Goal: Task Accomplishment & Management: Manage account settings

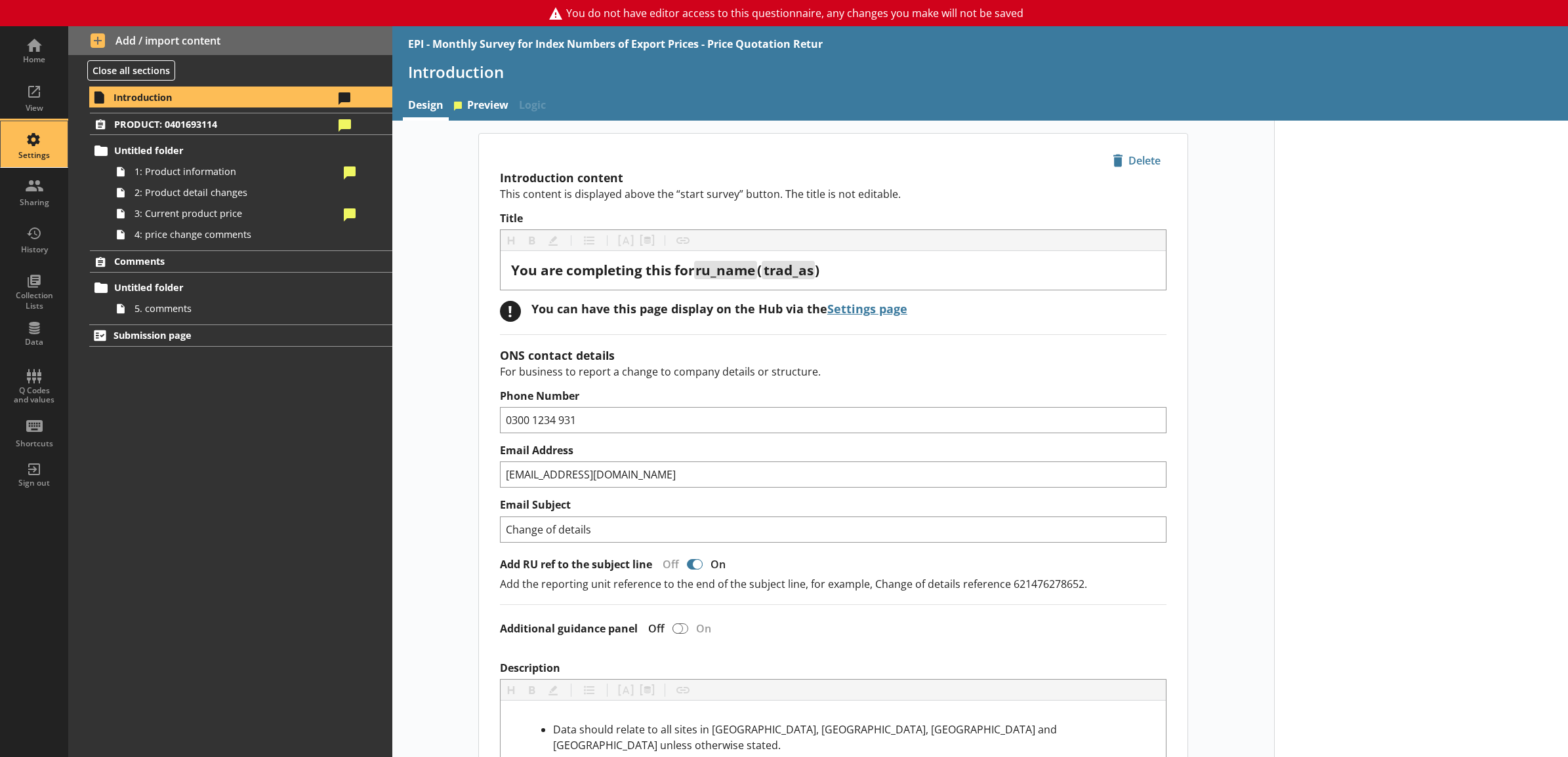
click at [43, 151] on div "Settings" at bounding box center [34, 155] width 46 height 10
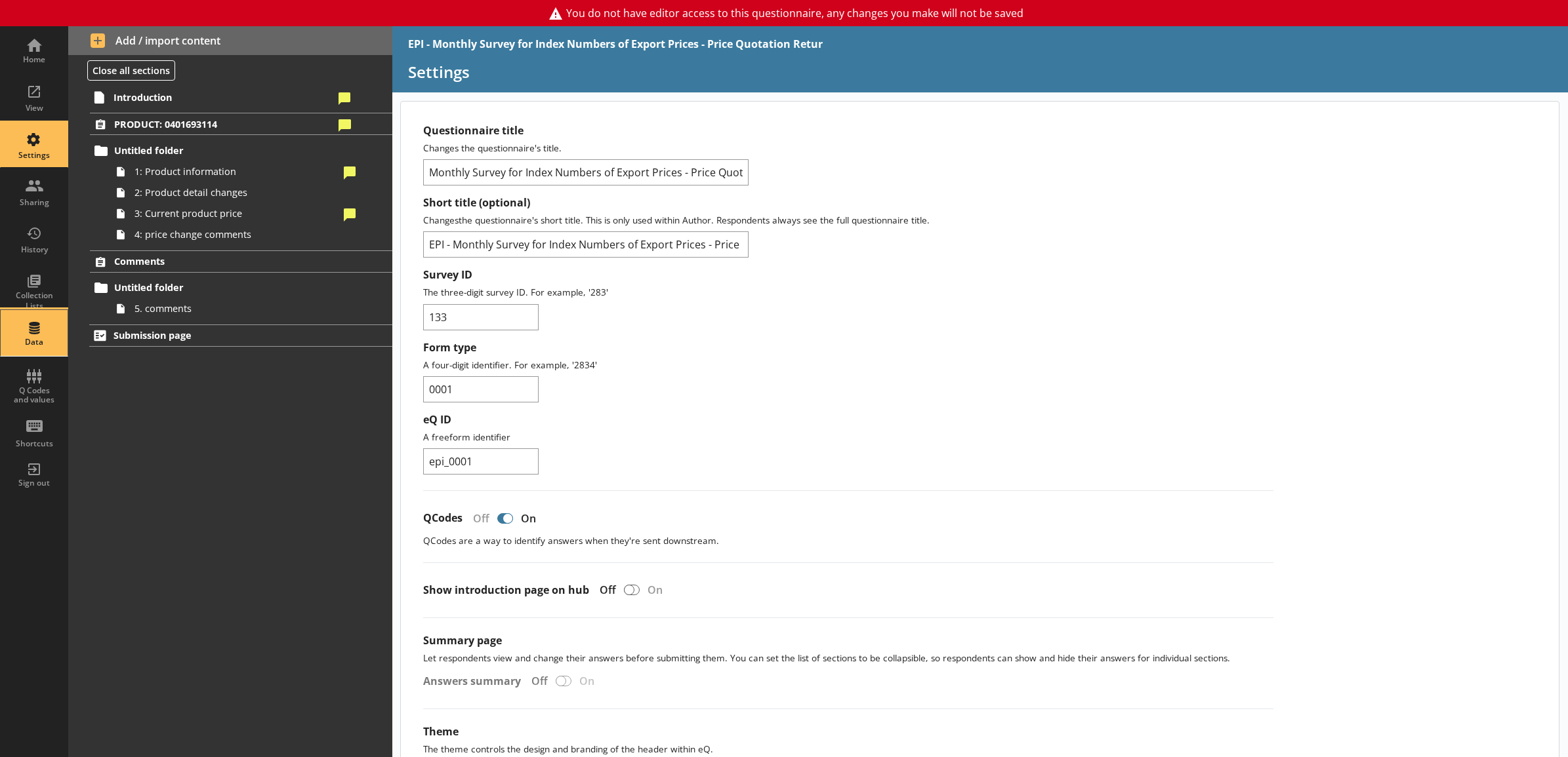
click at [38, 336] on div "Data" at bounding box center [34, 333] width 46 height 46
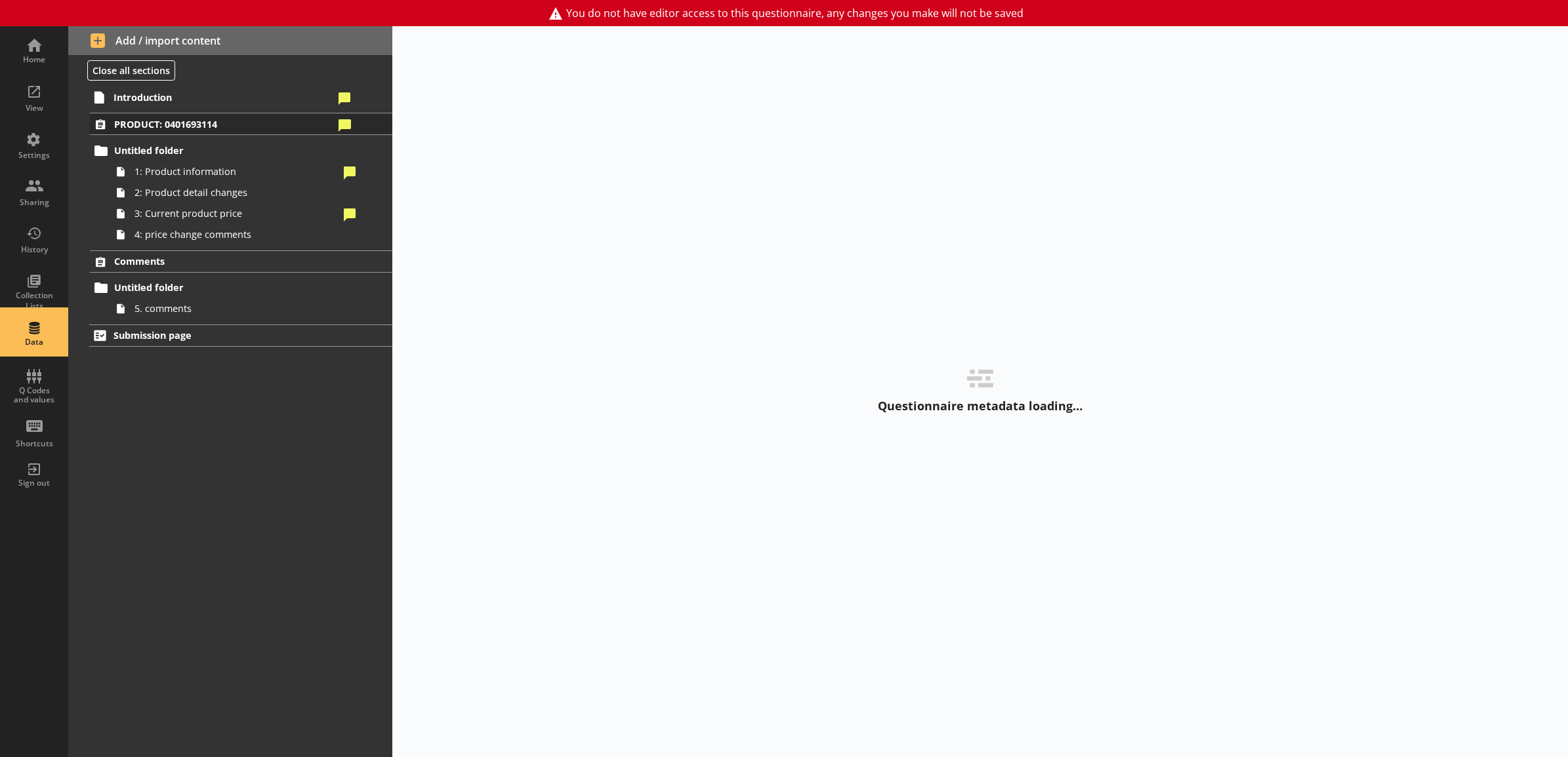
select select "Text_Optional"
select select "Date"
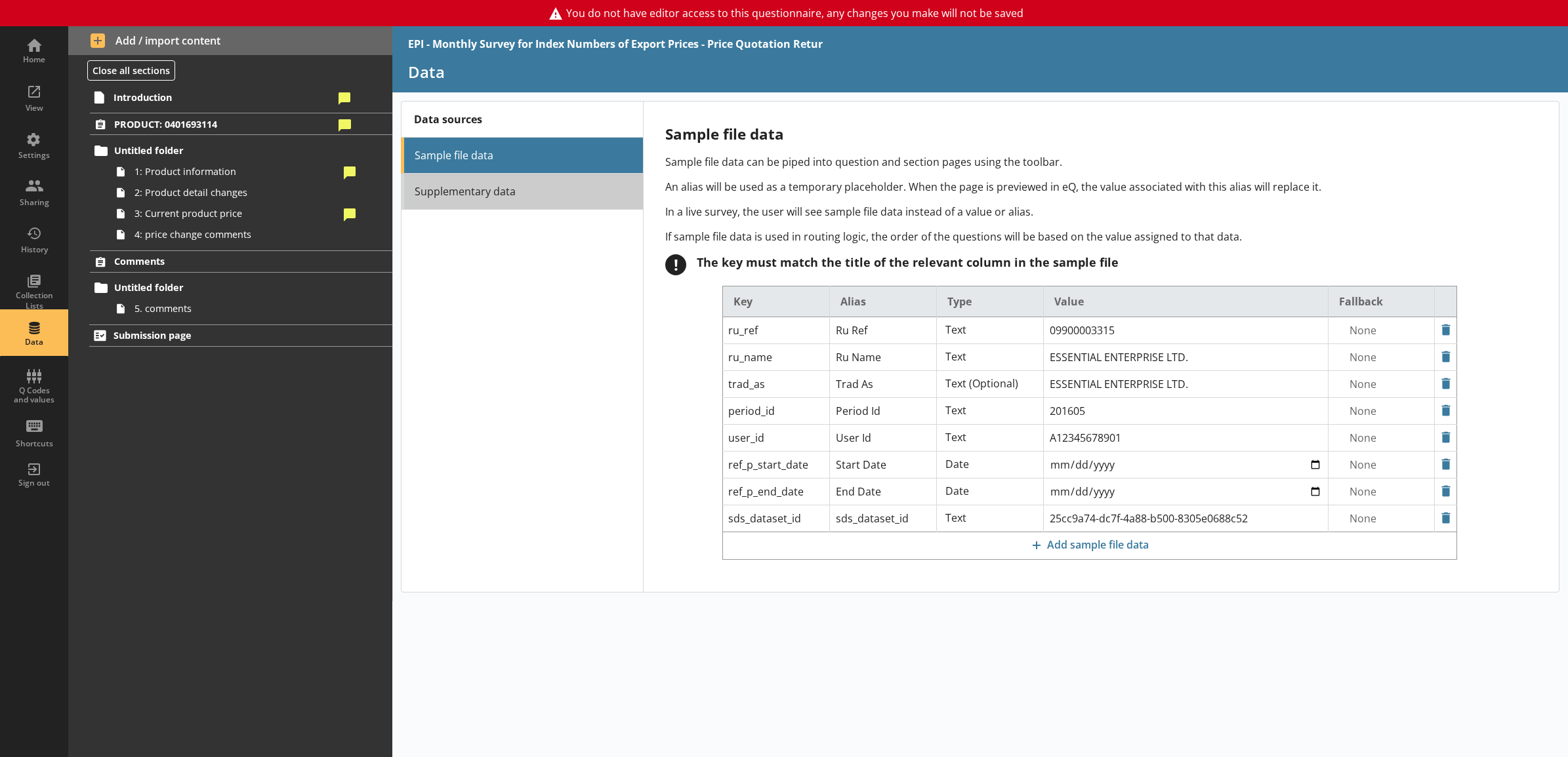
click at [552, 201] on link "Supplementary data" at bounding box center [522, 192] width 242 height 36
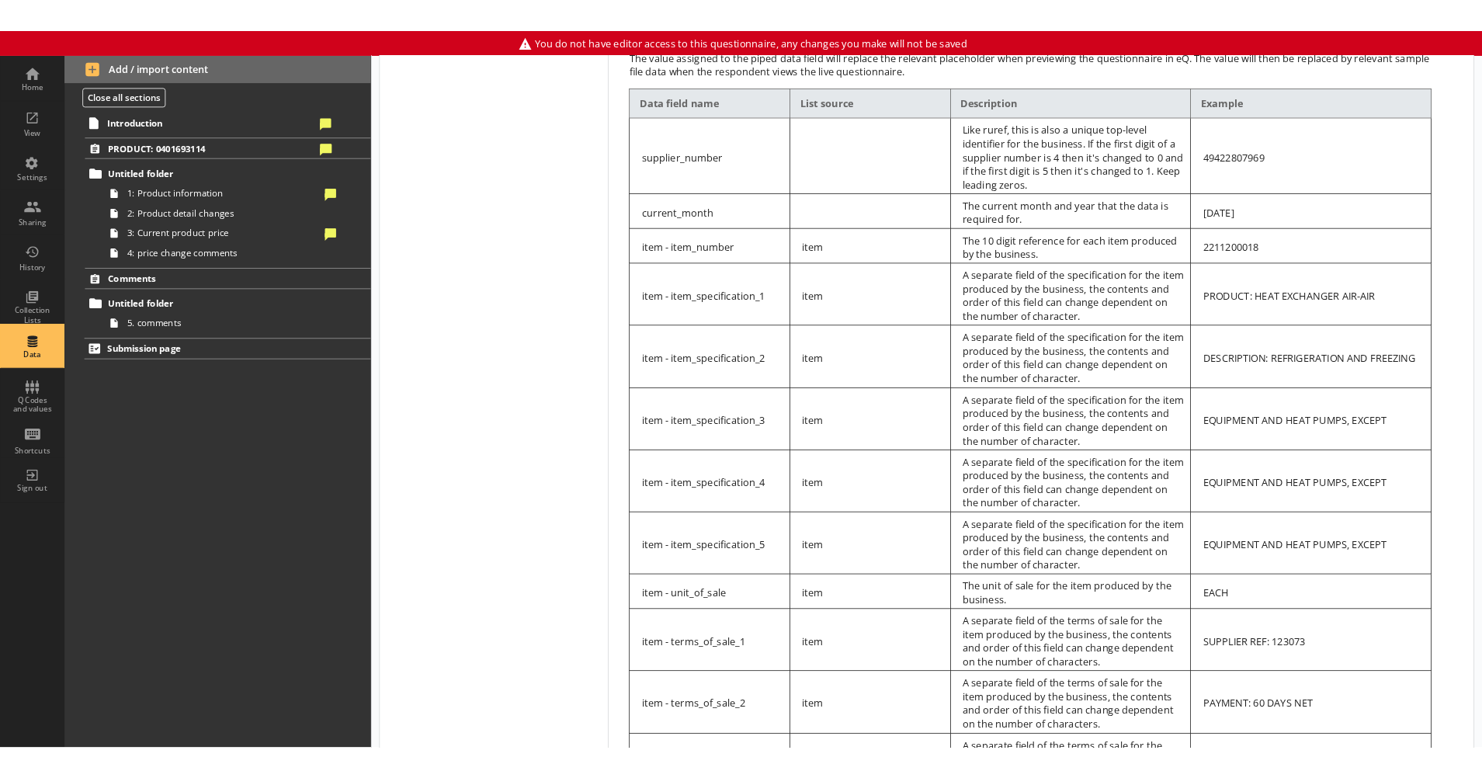
scroll to position [418, 0]
